Goal: Information Seeking & Learning: Learn about a topic

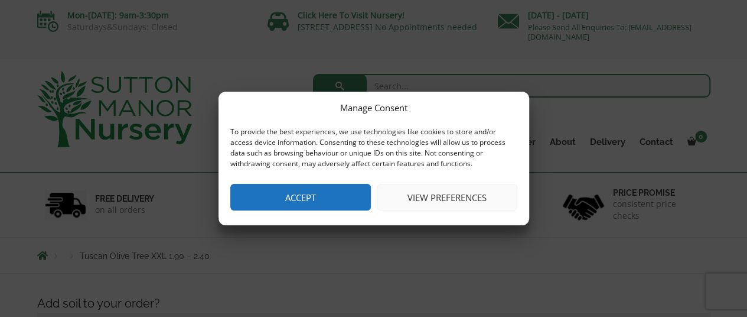
click at [436, 197] on button "View preferences" at bounding box center [447, 197] width 141 height 27
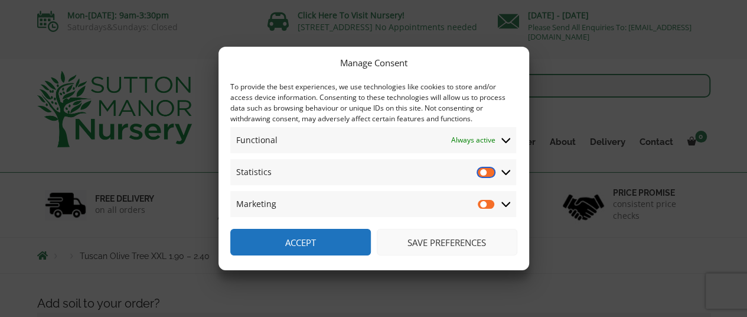
click at [483, 170] on input "Statistics" at bounding box center [487, 172] width 18 height 12
click at [493, 173] on input "Statistics" at bounding box center [487, 172] width 18 height 12
checkbox input "false"
click at [444, 238] on button "Save preferences" at bounding box center [447, 242] width 141 height 27
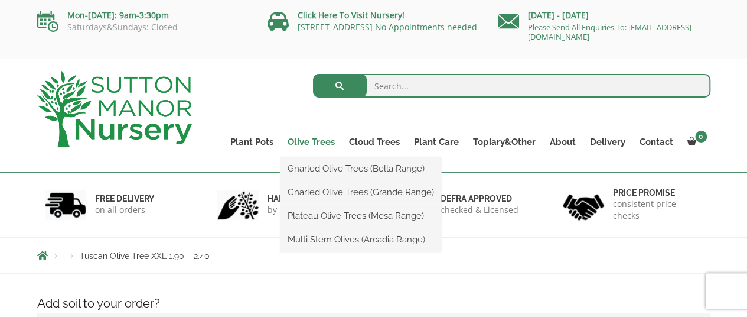
click at [317, 142] on link "Olive Trees" at bounding box center [311, 141] width 61 height 17
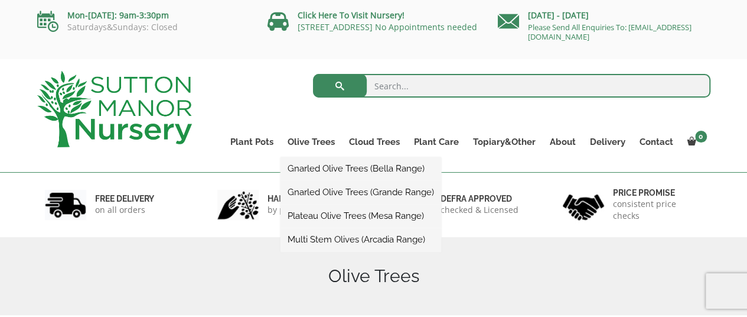
click at [321, 167] on link "Gnarled Olive Trees (Bella Range)" at bounding box center [361, 168] width 161 height 18
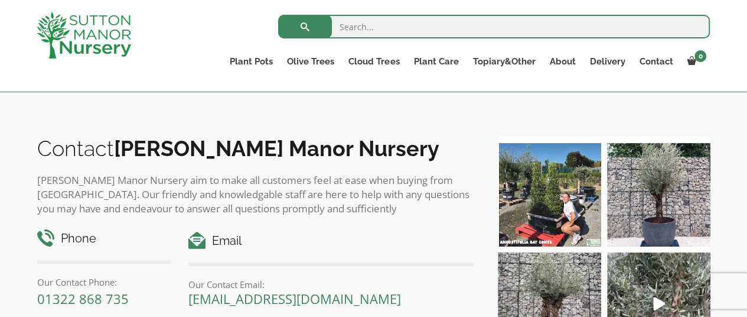
scroll to position [366, 0]
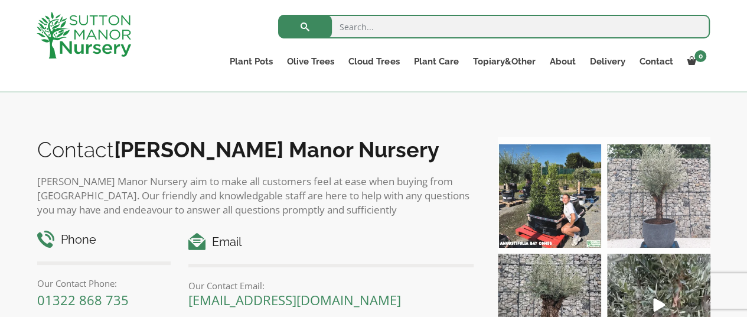
click at [665, 180] on img at bounding box center [658, 195] width 103 height 103
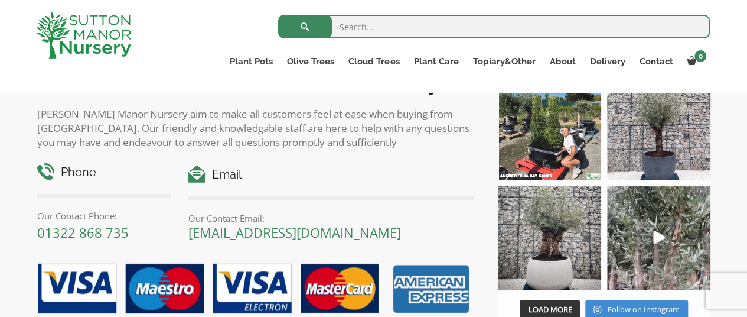
scroll to position [451, 0]
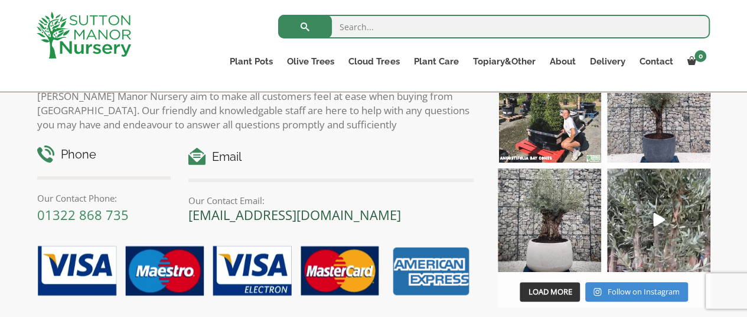
click at [213, 217] on link "[EMAIL_ADDRESS][DOMAIN_NAME]" at bounding box center [294, 215] width 213 height 18
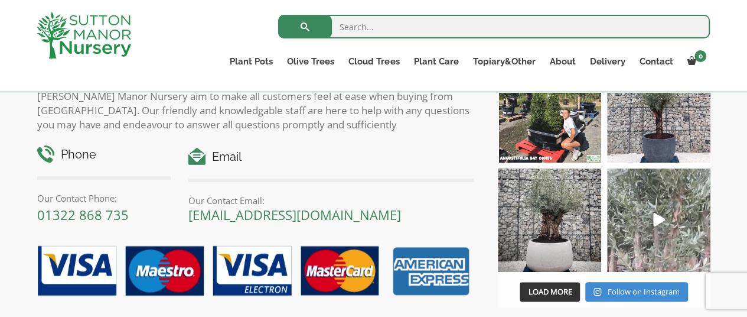
click at [660, 214] on icon "Play" at bounding box center [659, 220] width 12 height 14
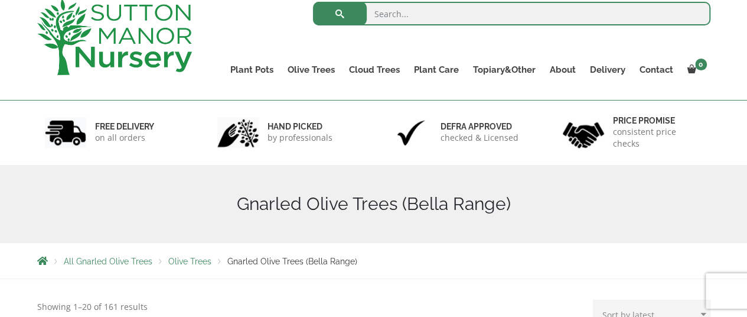
scroll to position [0, 0]
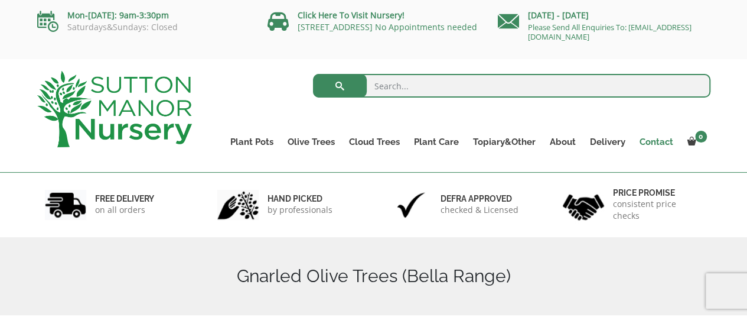
click at [650, 141] on link "Contact" at bounding box center [657, 141] width 48 height 17
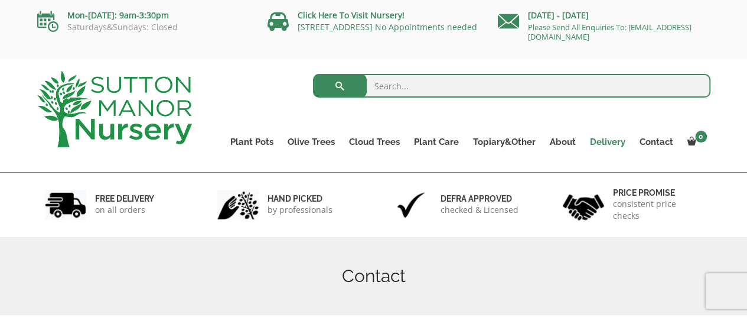
click at [613, 140] on link "Delivery" at bounding box center [608, 141] width 50 height 17
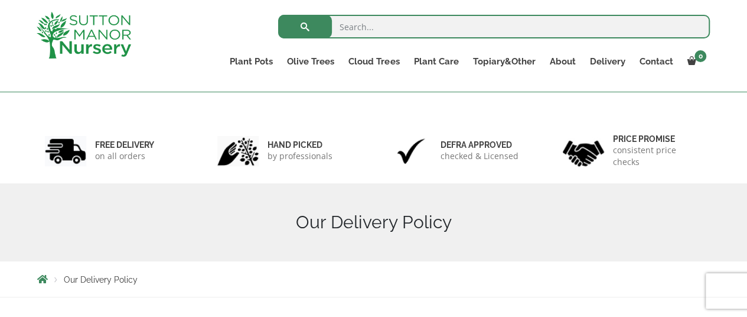
scroll to position [71, 0]
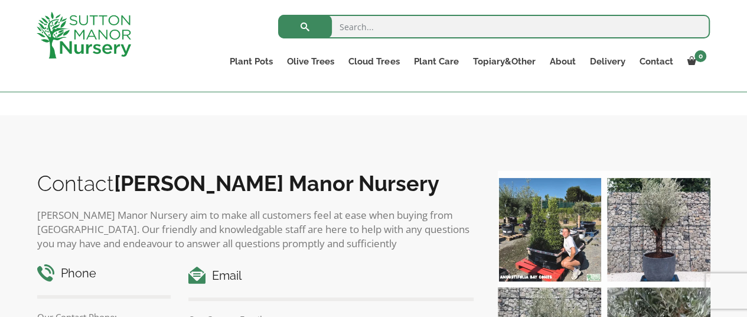
scroll to position [1279, 0]
